Goal: Transaction & Acquisition: Purchase product/service

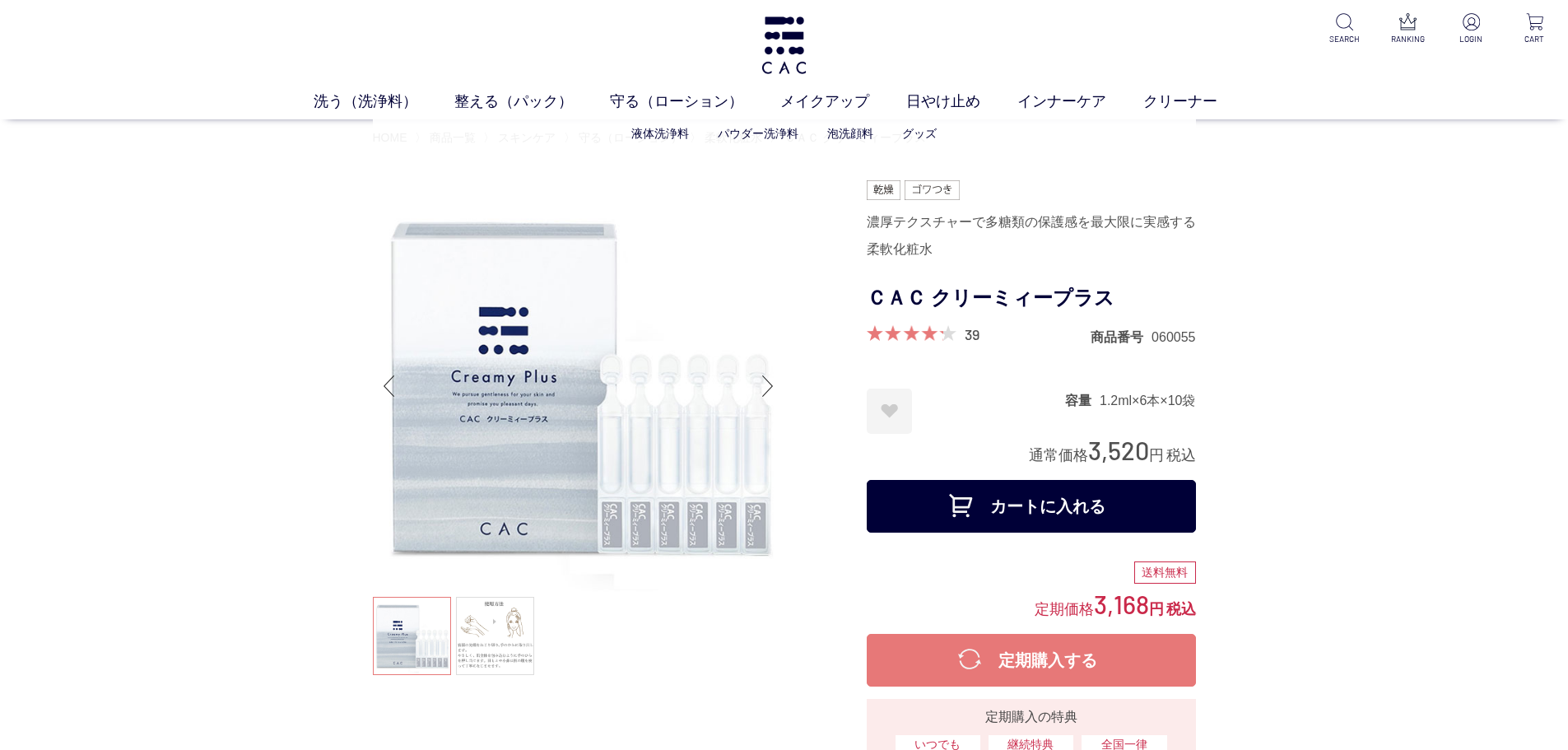
click at [935, 138] on ul "液体洗浄料 パウダー洗浄料 泡洗顔料 グッズ" at bounding box center [785, 134] width 824 height 40
click at [931, 132] on link "グッズ" at bounding box center [919, 133] width 35 height 13
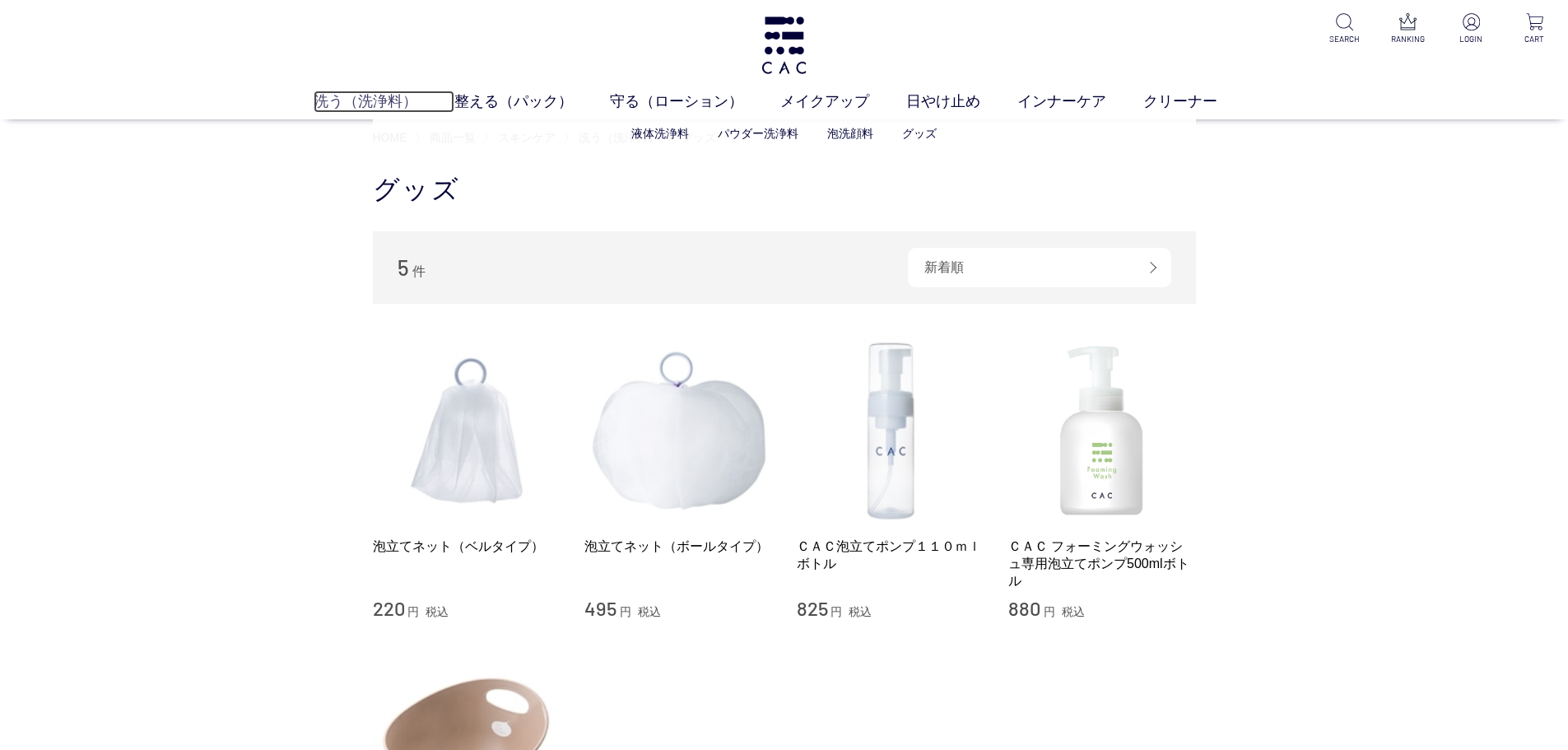
click at [388, 104] on link "洗う（洗浄料）" at bounding box center [384, 101] width 141 height 22
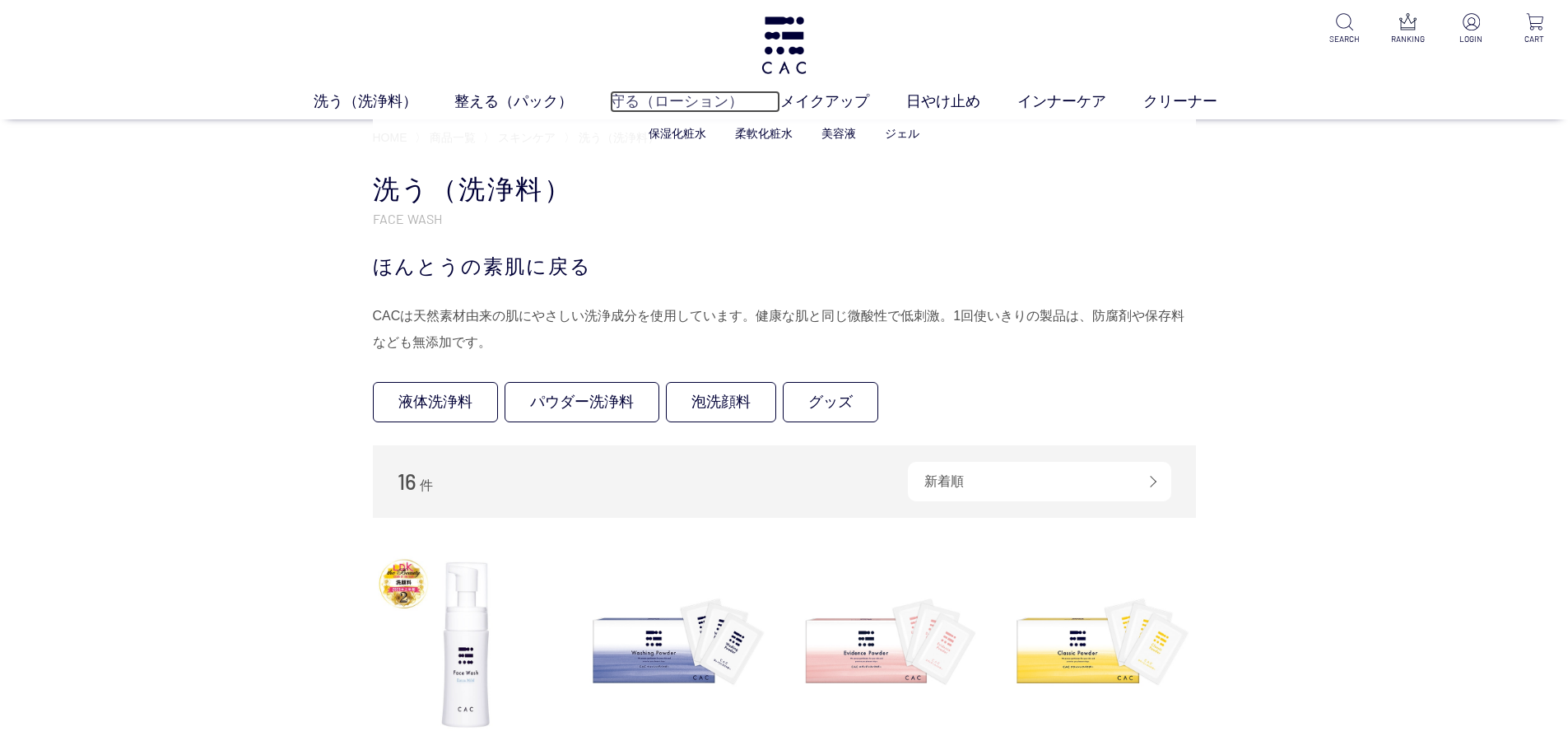
click at [662, 98] on link "守る（ローション）" at bounding box center [694, 101] width 171 height 22
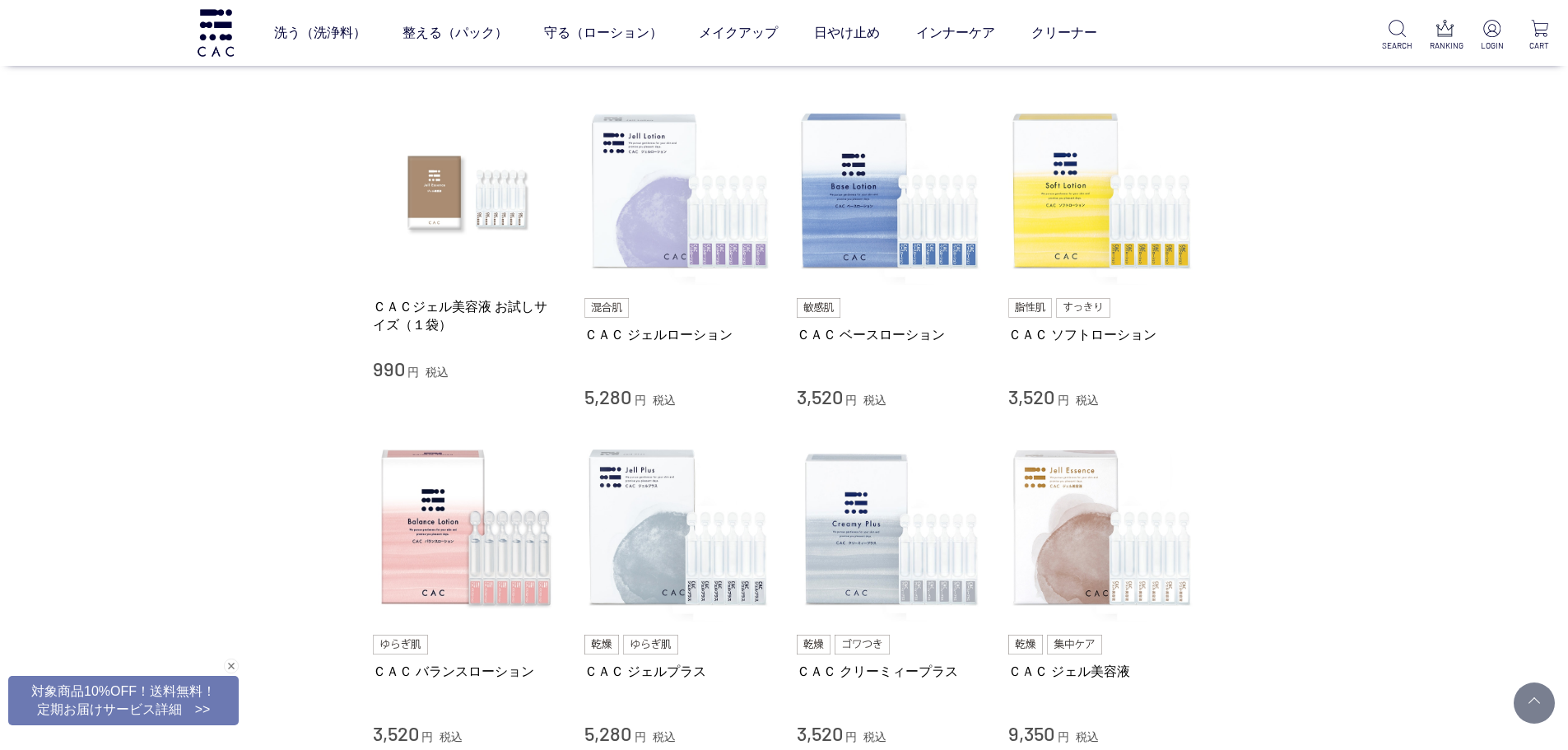
scroll to position [412, 0]
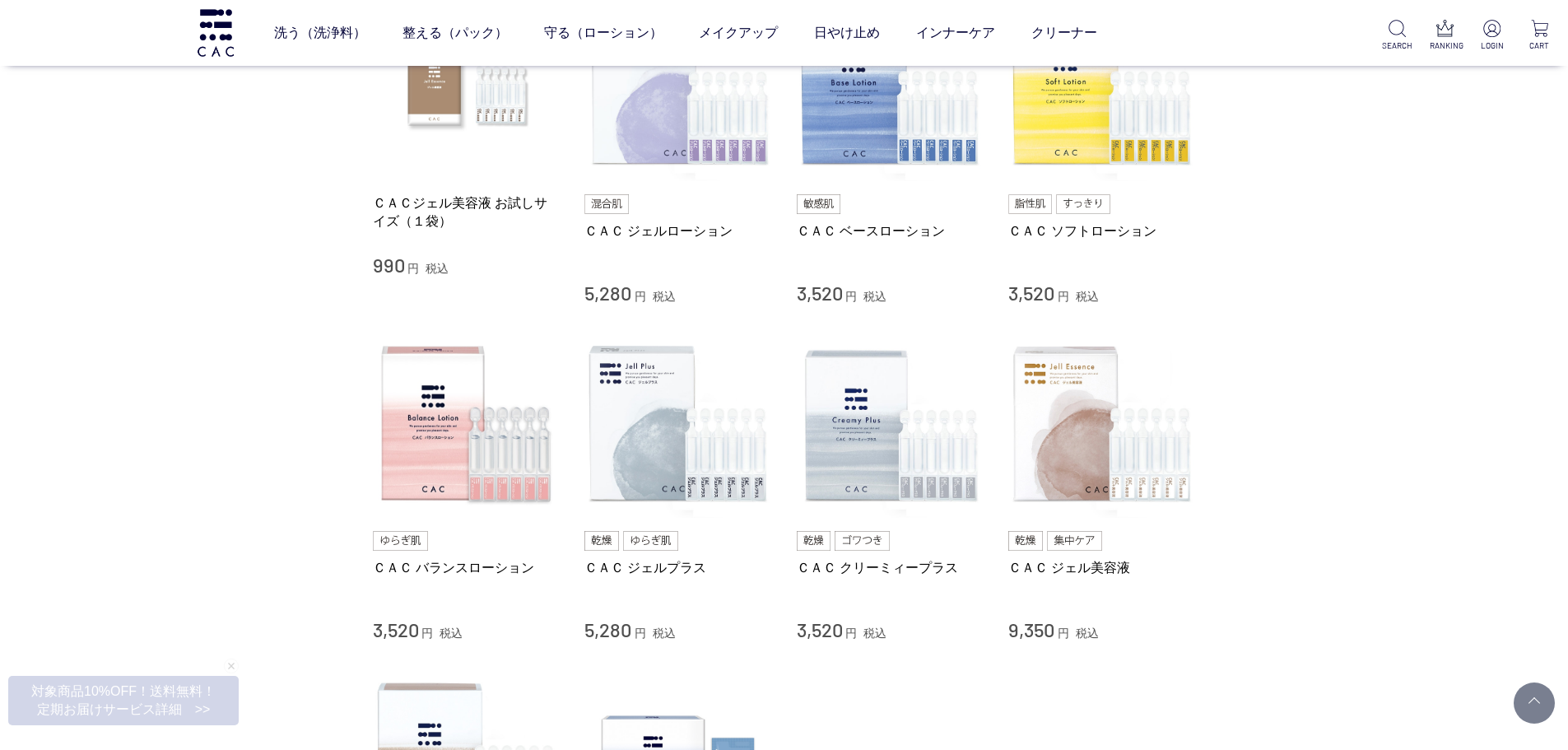
click at [1357, 517] on div "買い物かご 買い物かご内の商品 買い物かごは空です... カテゴリから探す 商品一覧 スキンケア 洗う（洗浄料） 整える（パック） 守る（ローション） 保湿化…" at bounding box center [784, 376] width 1568 height 1503
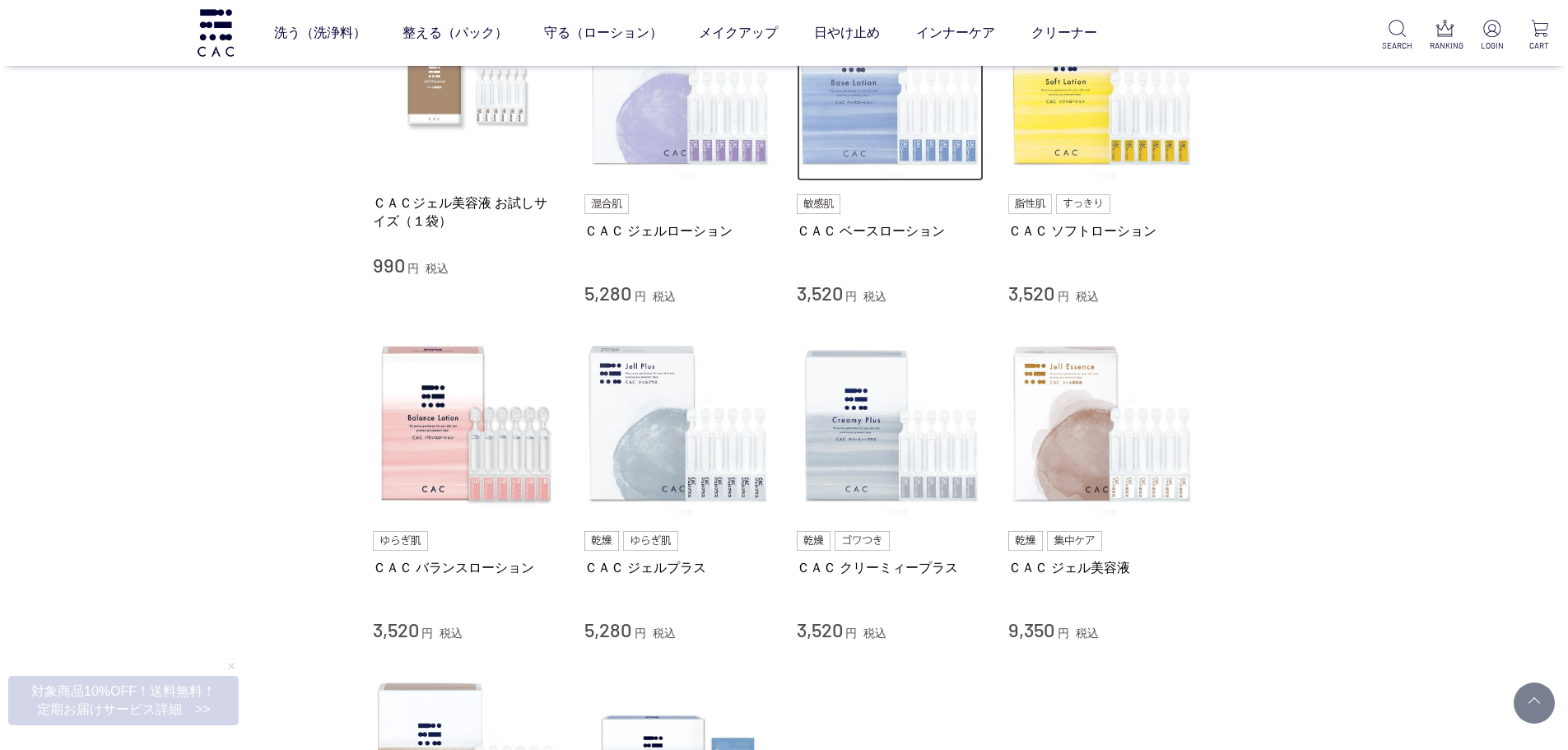
click at [886, 140] on img at bounding box center [890, 88] width 188 height 188
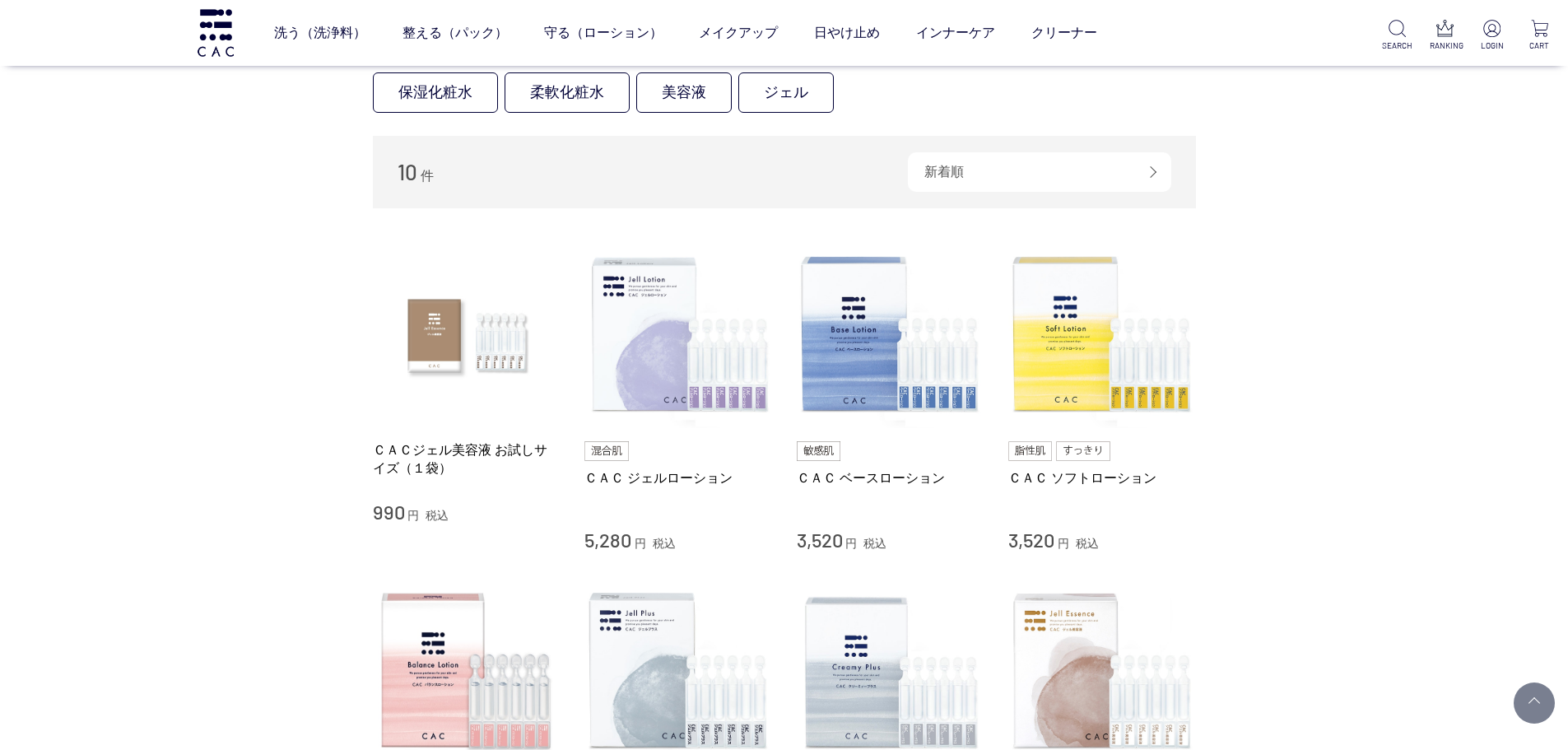
scroll to position [658, 0]
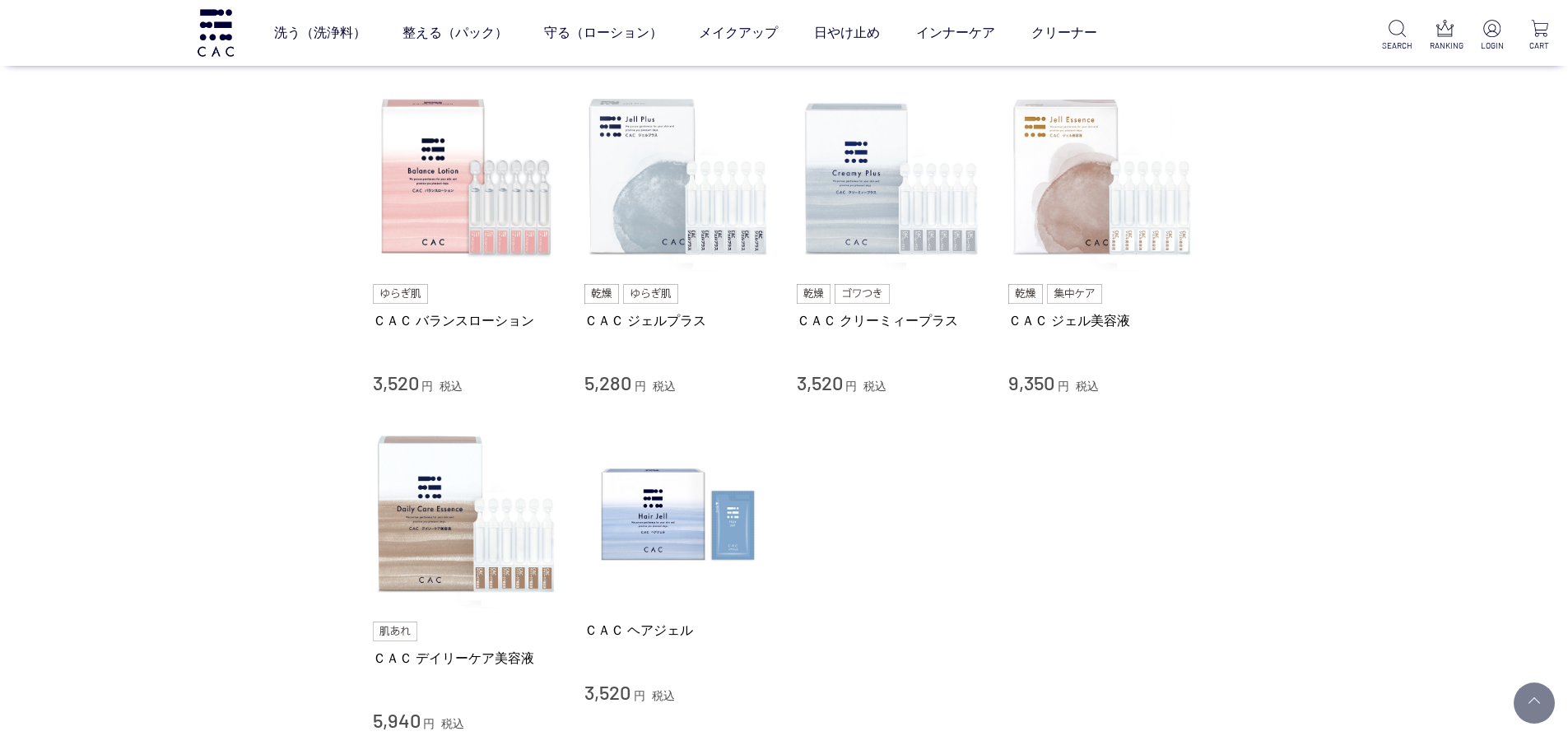
click at [188, 374] on div "買い物かご 買い物かご内の商品 買い物かごは空です... カテゴリから探す 商品一覧 スキンケア 洗う（洗浄料） 整える（パック） 守る（ローション） 保湿化…" at bounding box center [784, 129] width 1568 height 1503
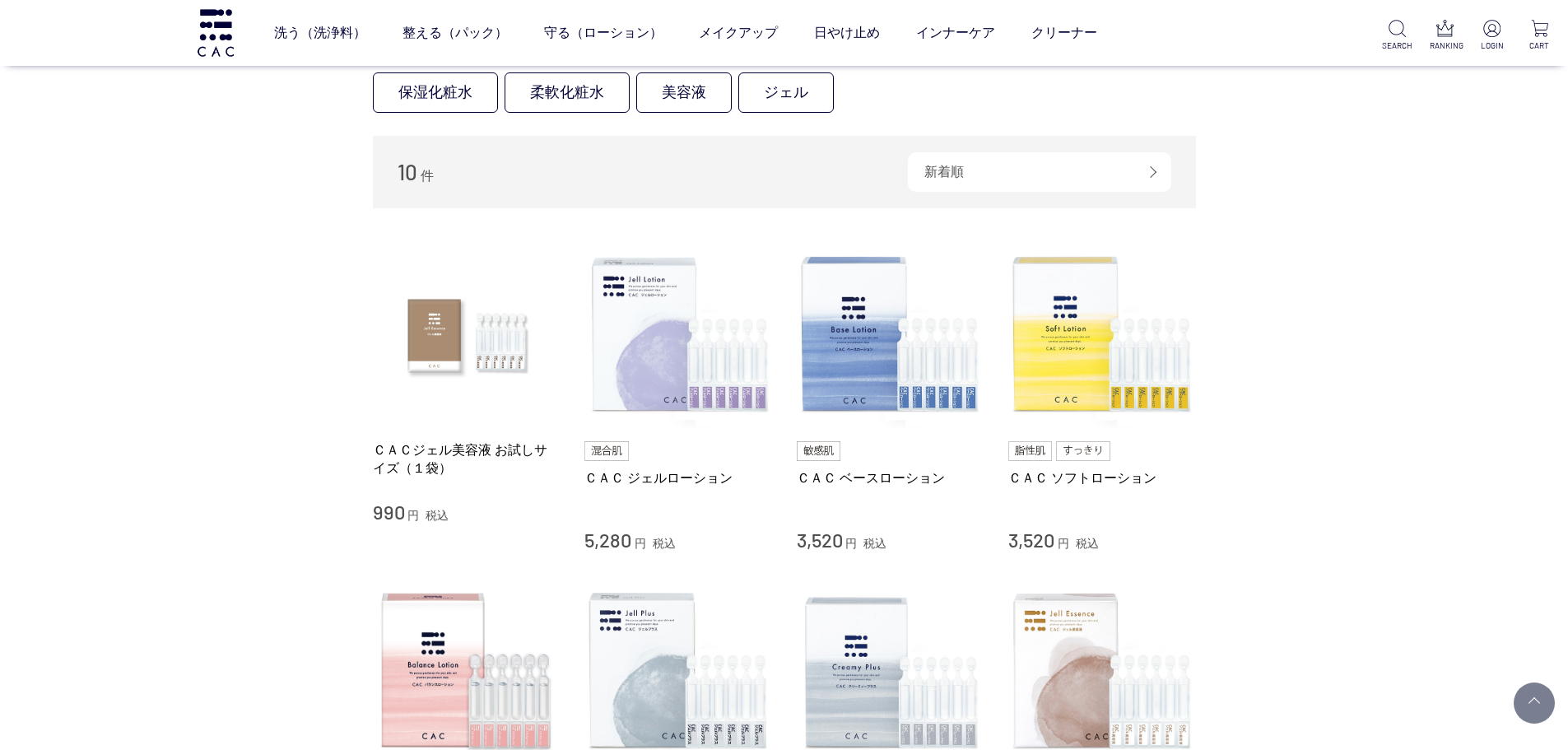
scroll to position [82, 0]
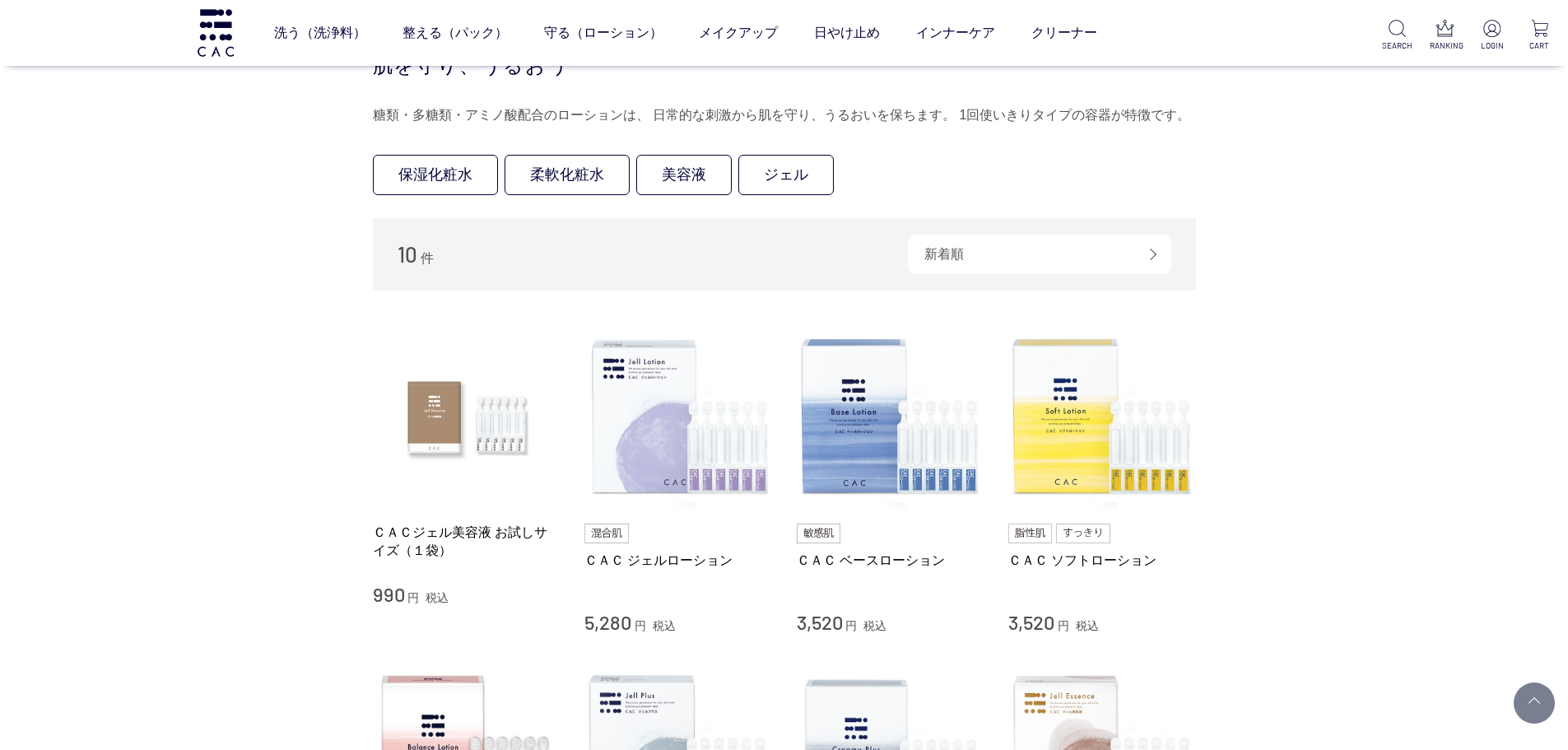
scroll to position [412, 0]
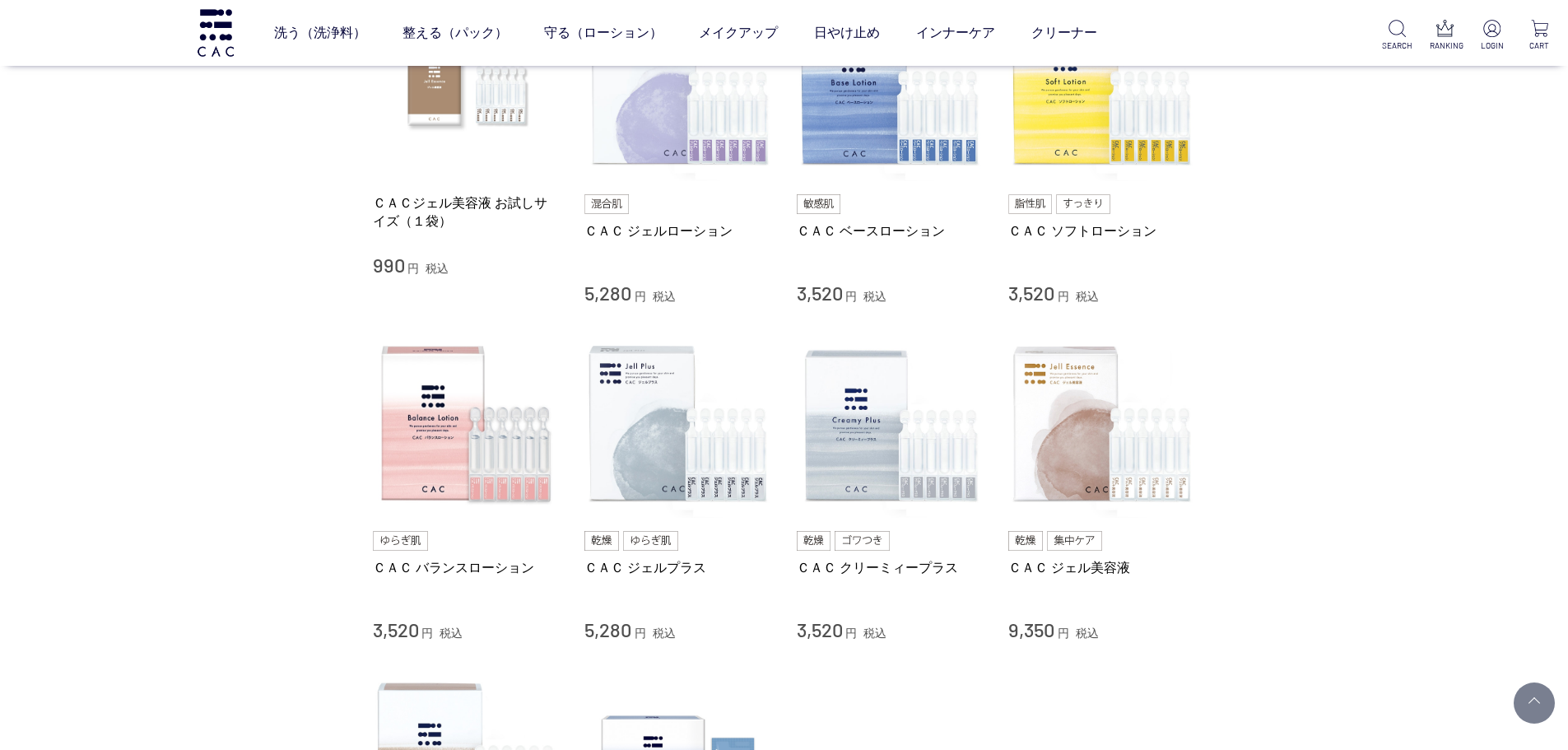
click at [182, 335] on div "買い物かご 買い物かご内の商品 買い物かごは空です... カテゴリから探す 商品一覧 スキンケア 洗う（洗浄料） 整える（パック） 守る（ローション） 保湿化…" at bounding box center [784, 376] width 1568 height 1503
click at [81, 396] on div "買い物かご 買い物かご内の商品 買い物かごは空です... カテゴリから探す 商品一覧 スキンケア 洗う（洗浄料） 整える（パック） 守る（ローション） 保湿化…" at bounding box center [784, 376] width 1568 height 1503
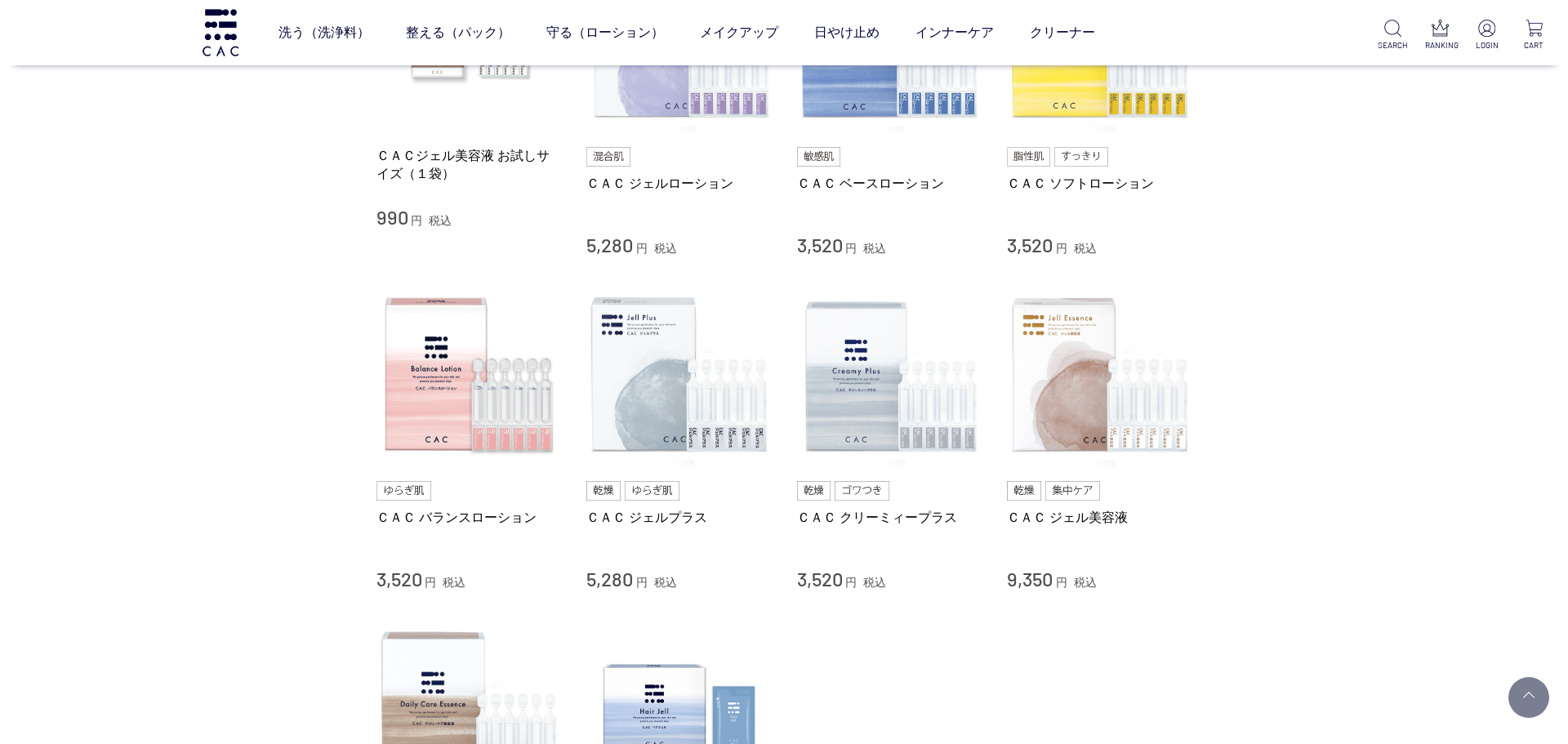
scroll to position [734, 0]
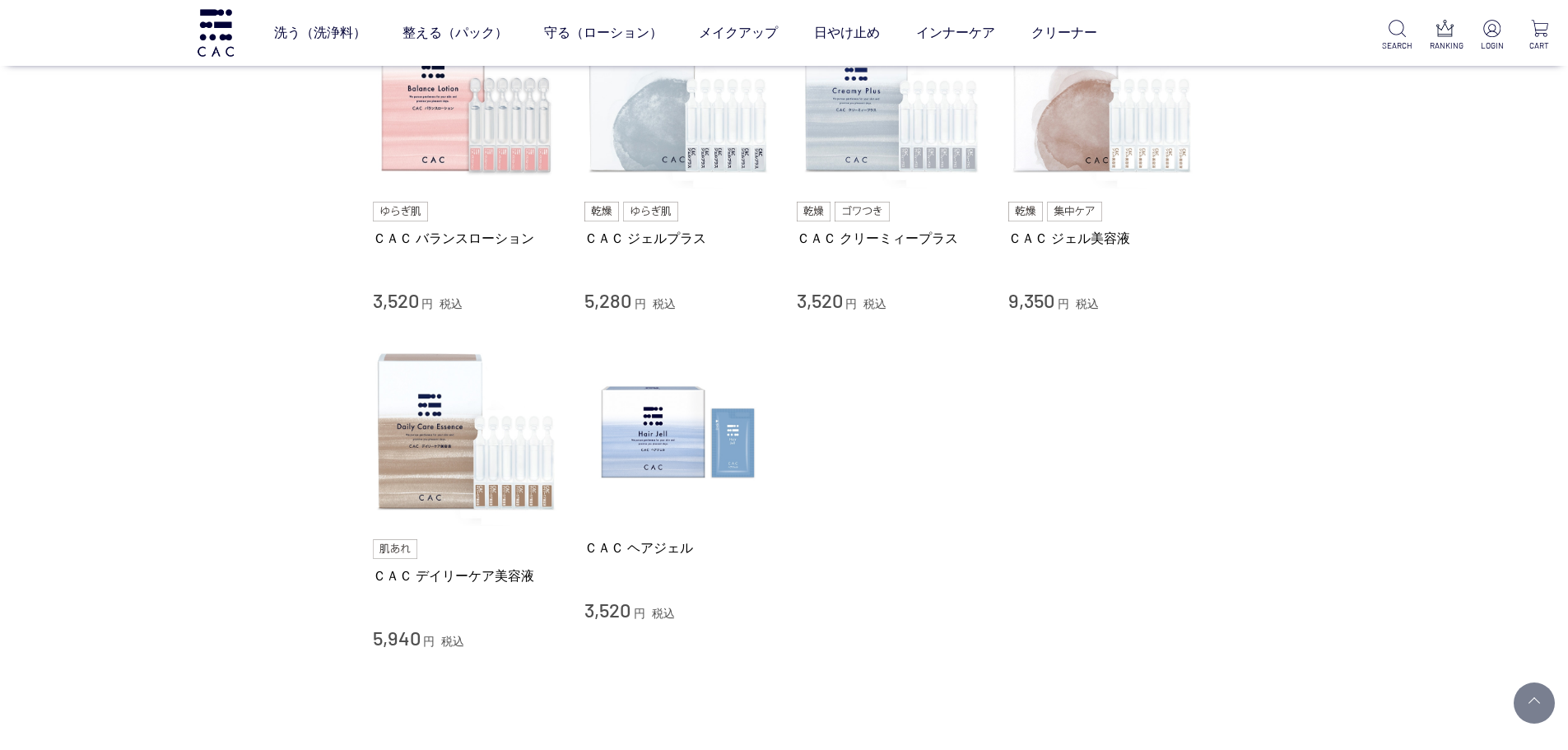
drag, startPoint x: 144, startPoint y: 298, endPoint x: 165, endPoint y: 272, distance: 33.4
click at [153, 289] on div "買い物かご 買い物かご内の商品 買い物かごは空です... カテゴリから探す 商品一覧 スキンケア 洗う（洗浄料） 整える（パック） 守る（ローション） 保湿化…" at bounding box center [784, 46] width 1568 height 1503
click at [289, 29] on link "洗う（洗浄料）" at bounding box center [320, 33] width 93 height 46
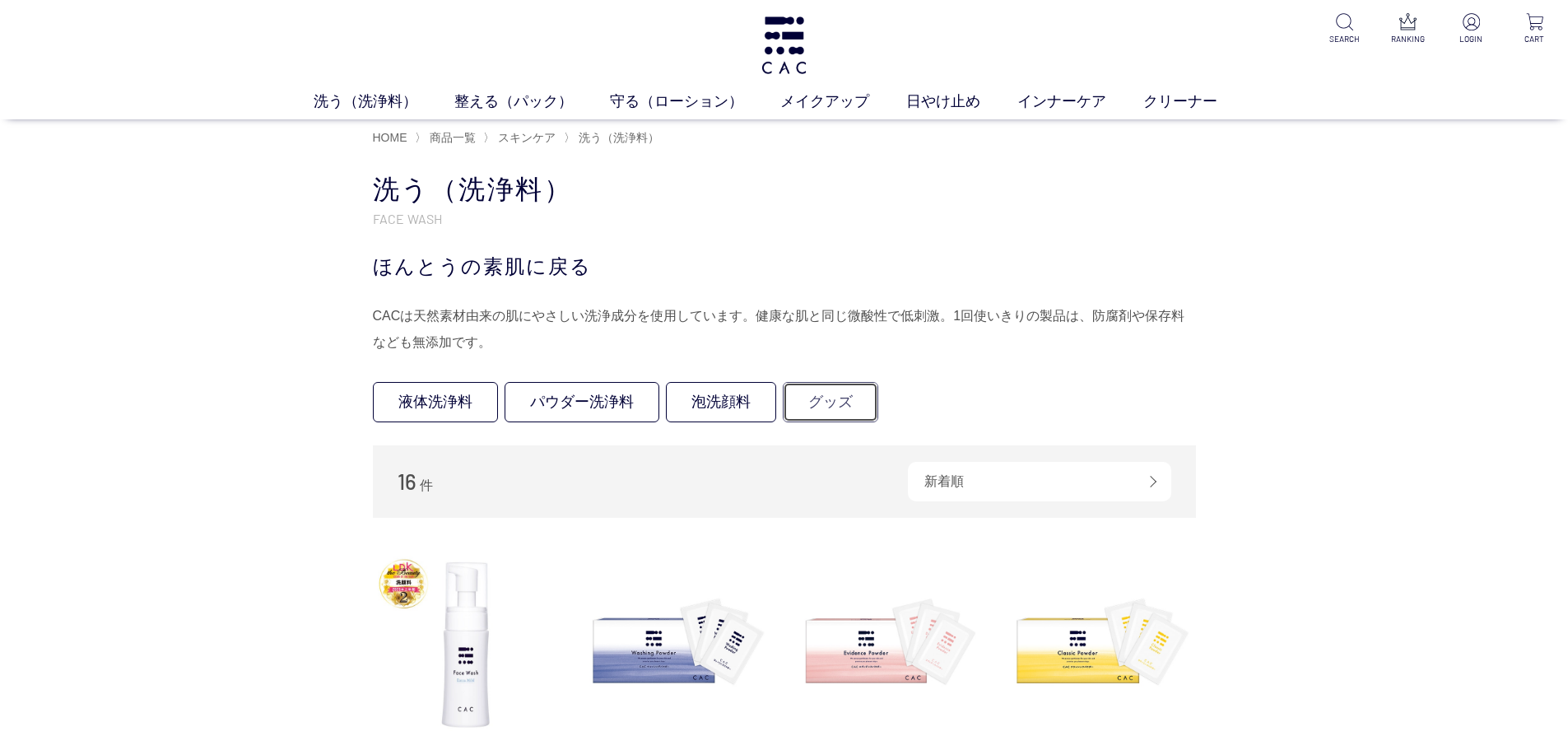
click at [857, 391] on link "グッズ" at bounding box center [830, 402] width 95 height 40
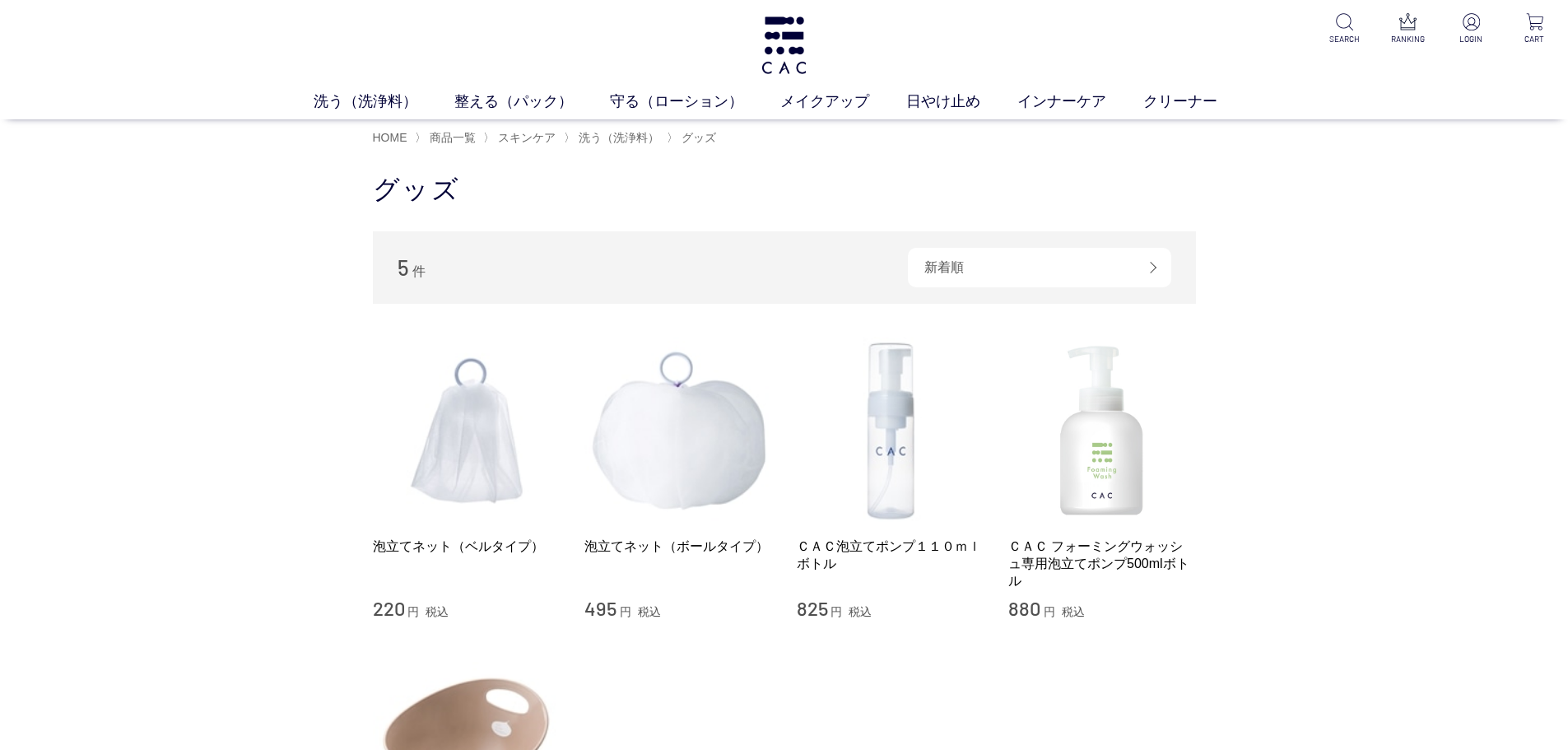
drag, startPoint x: 1442, startPoint y: 567, endPoint x: 1411, endPoint y: 565, distance: 31.1
click at [1442, 567] on div "買い物かご 買い物かご内の商品 買い物かごは空です... カテゴリから探す 商品一覧 スキンケア 洗う（洗浄料） 液体洗浄料 パウダー洗浄料 泡洗顔料 [GE…" at bounding box center [784, 616] width 1568 height 923
